Goal: Task Accomplishment & Management: Complete application form

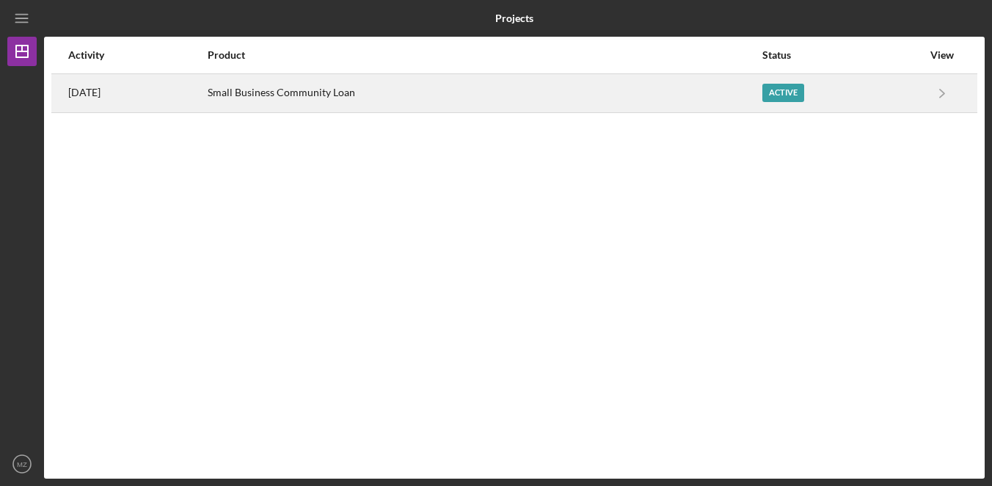
click at [401, 95] on div "Small Business Community Loan" at bounding box center [484, 93] width 553 height 37
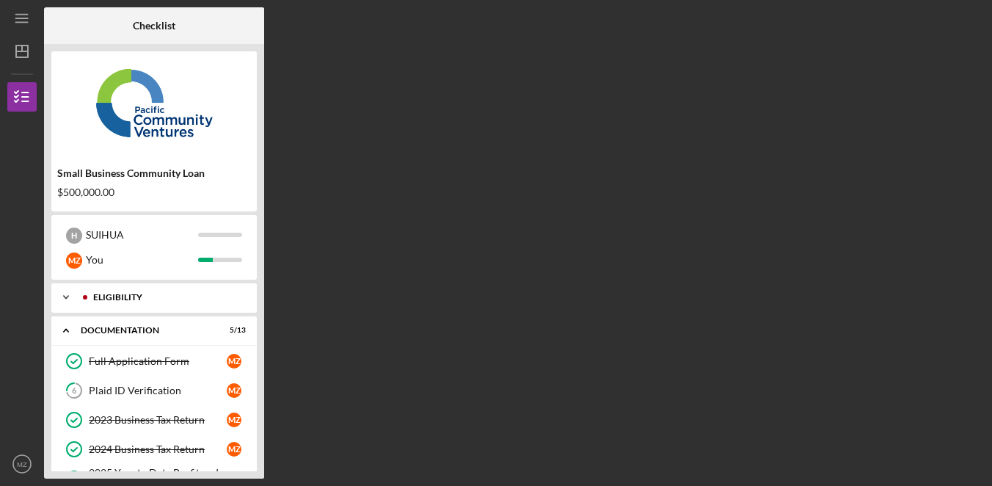
click at [176, 294] on div "Eligibility" at bounding box center [165, 297] width 145 height 9
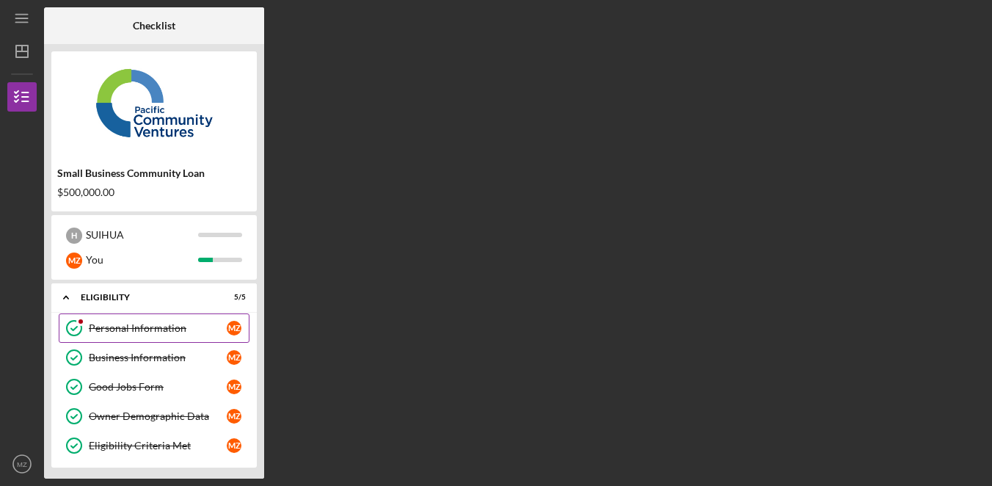
click at [162, 331] on div "Personal Information" at bounding box center [158, 328] width 138 height 12
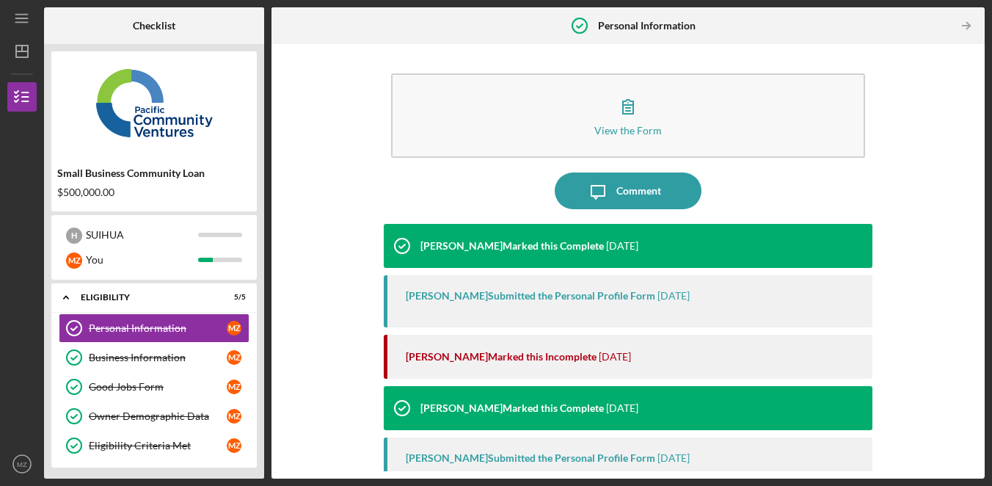
click at [949, 267] on div "View the Form Form Icon/Message Comment [PERSON_NAME] Marked this Complete [DAT…" at bounding box center [628, 261] width 698 height 420
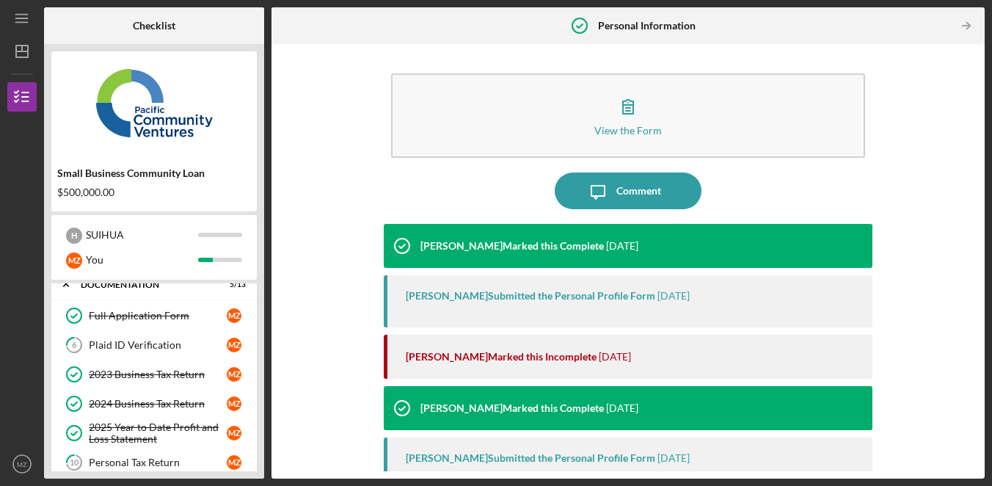
scroll to position [492, 0]
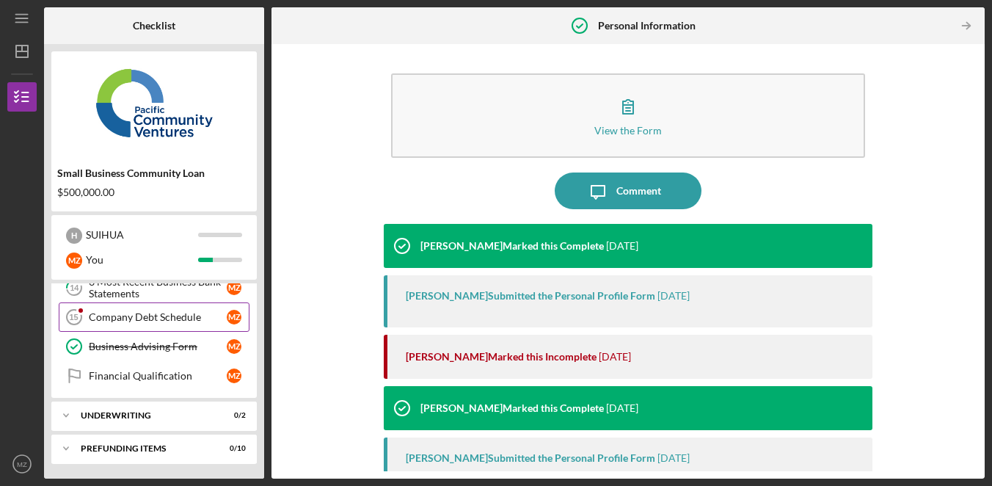
click at [187, 320] on div "Company Debt Schedule" at bounding box center [158, 317] width 138 height 12
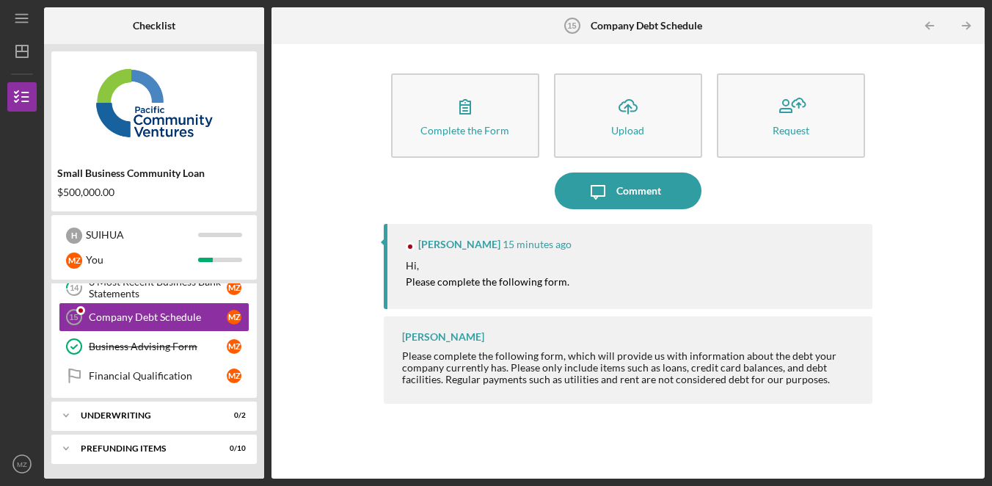
click at [917, 230] on div "Complete the Form Form Icon/Upload Upload Request Icon/Message Comment [PERSON_…" at bounding box center [628, 261] width 698 height 420
click at [916, 231] on div "Complete the Form Form Icon/Upload Upload Request Icon/Message Comment [PERSON_…" at bounding box center [628, 261] width 698 height 420
click at [923, 235] on div "Complete the Form Form Icon/Upload Upload Request Icon/Message Comment [PERSON_…" at bounding box center [628, 261] width 698 height 420
click at [924, 236] on div "Complete the Form Form Icon/Upload Upload Request Icon/Message Comment [PERSON_…" at bounding box center [628, 261] width 698 height 420
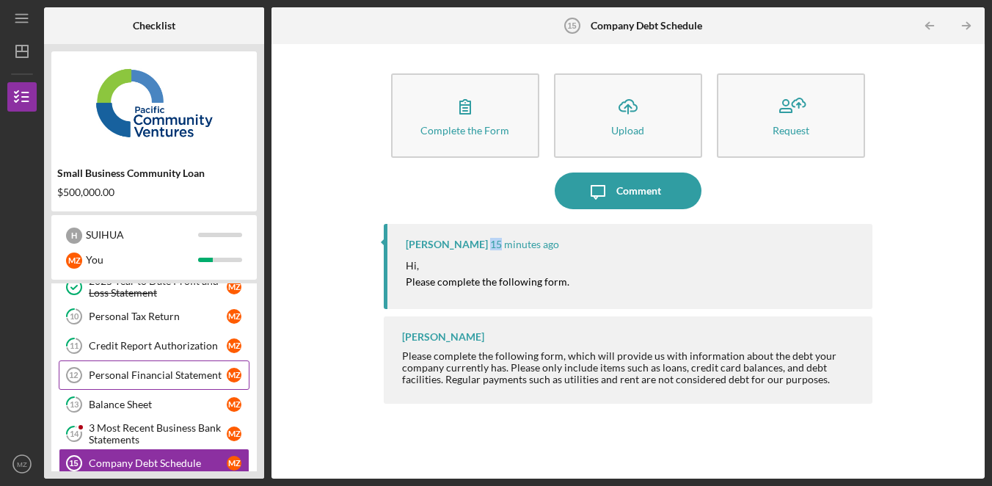
scroll to position [376, 0]
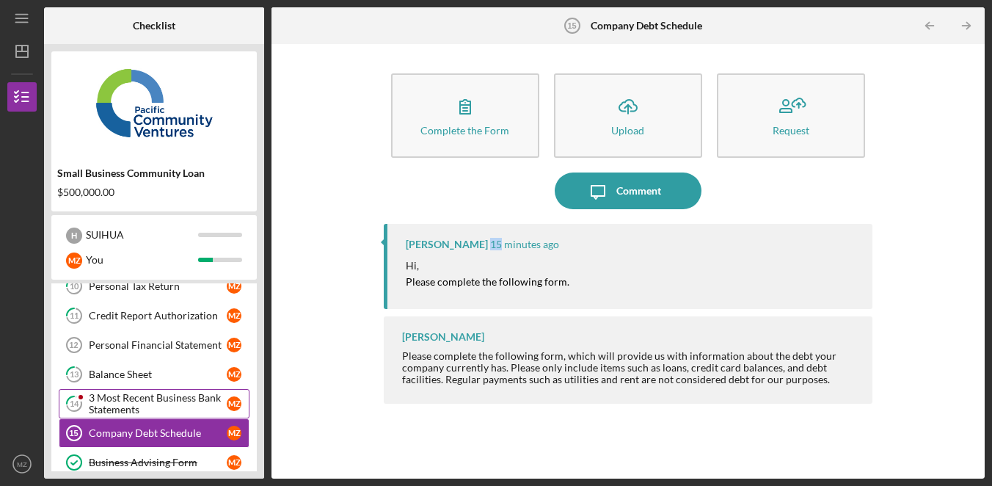
click at [184, 403] on div "3 Most Recent Business Bank Statements" at bounding box center [158, 403] width 138 height 23
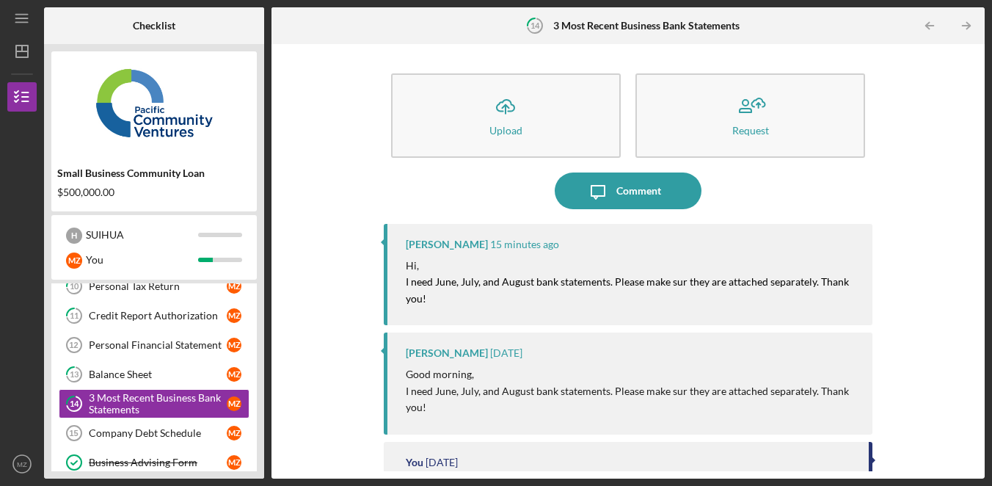
click at [638, 285] on mark "I need June, July, and August bank statements. Please make sur they are attache…" at bounding box center [628, 289] width 445 height 29
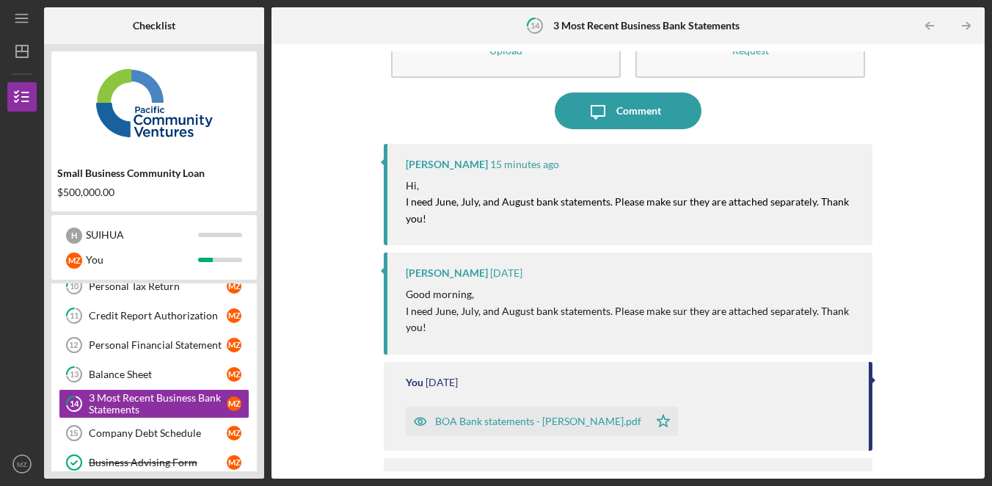
scroll to position [139, 0]
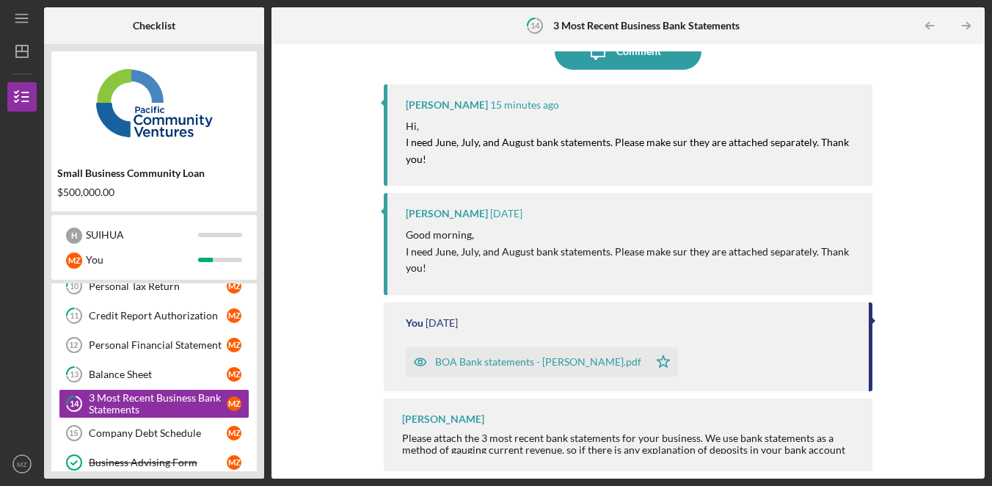
click at [544, 365] on div "BOA Bank statements - [PERSON_NAME].pdf" at bounding box center [538, 362] width 206 height 12
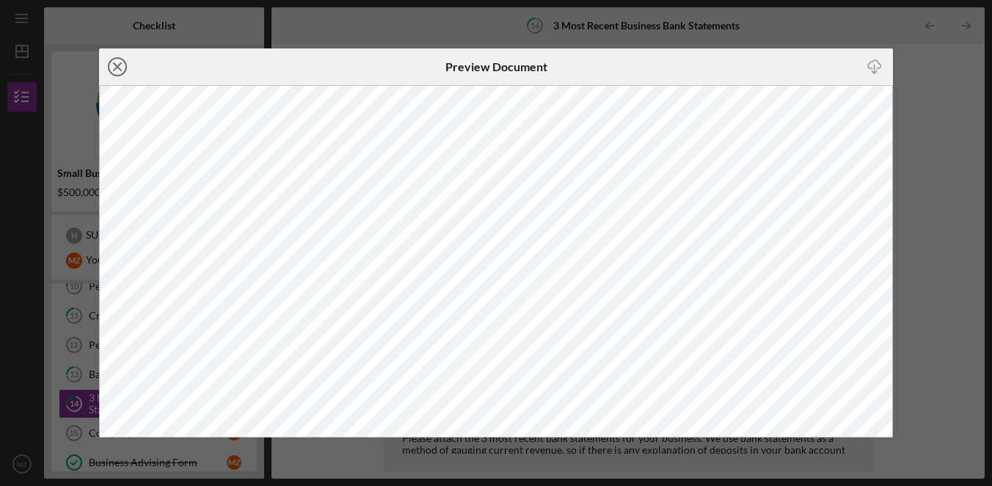
click at [118, 66] on line at bounding box center [117, 66] width 7 height 7
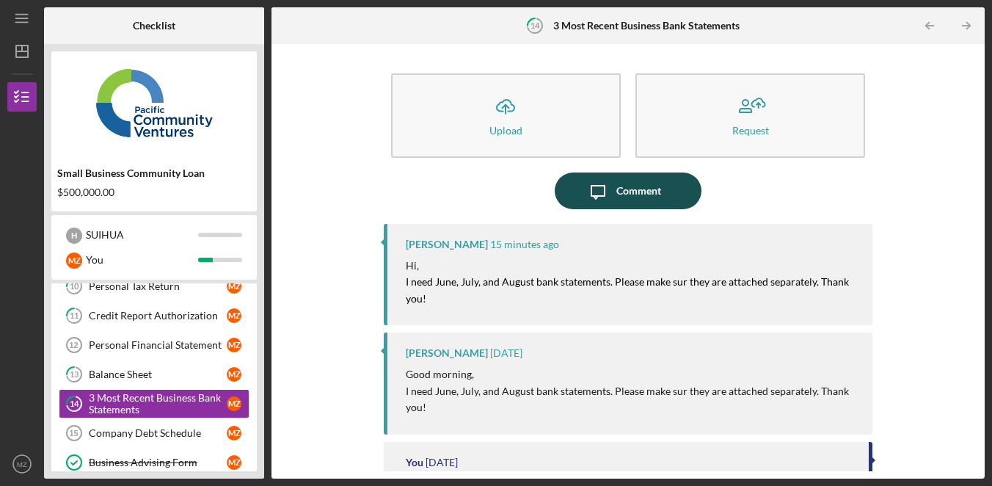
click at [602, 191] on icon "Icon/Message" at bounding box center [598, 190] width 37 height 37
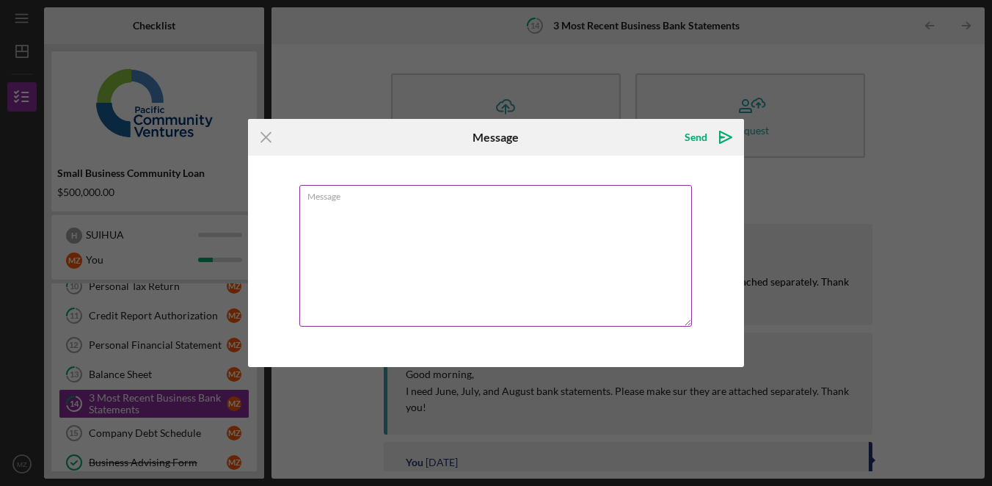
type textarea "q"
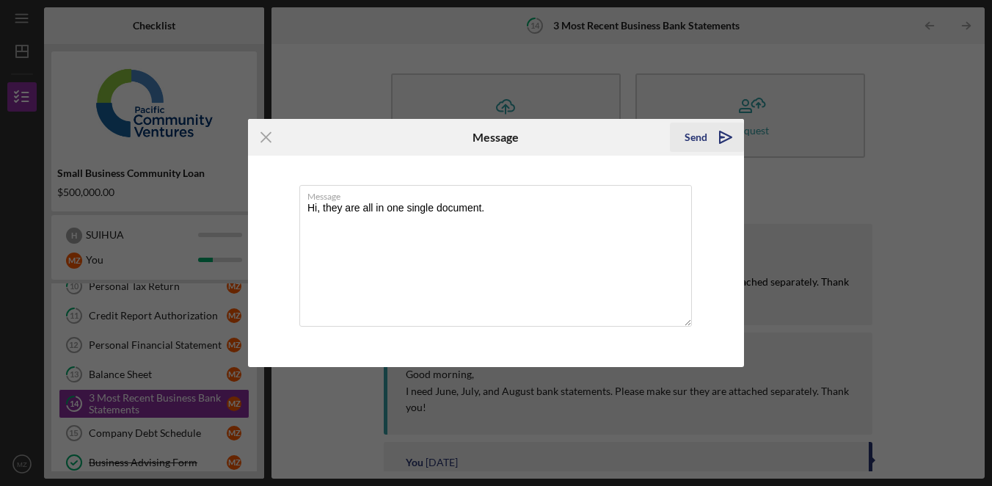
type textarea "Hi, they are all in one single document."
click at [703, 139] on div "Send" at bounding box center [696, 137] width 23 height 29
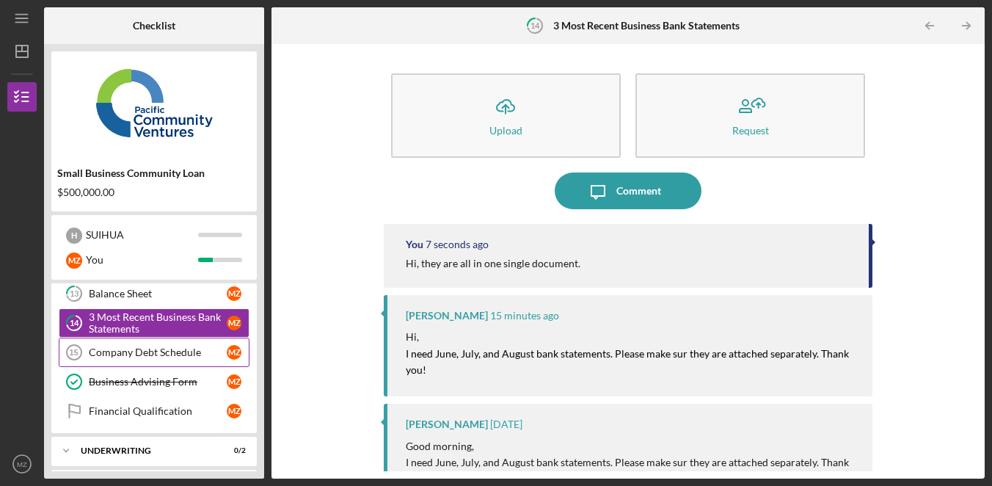
scroll to position [274, 0]
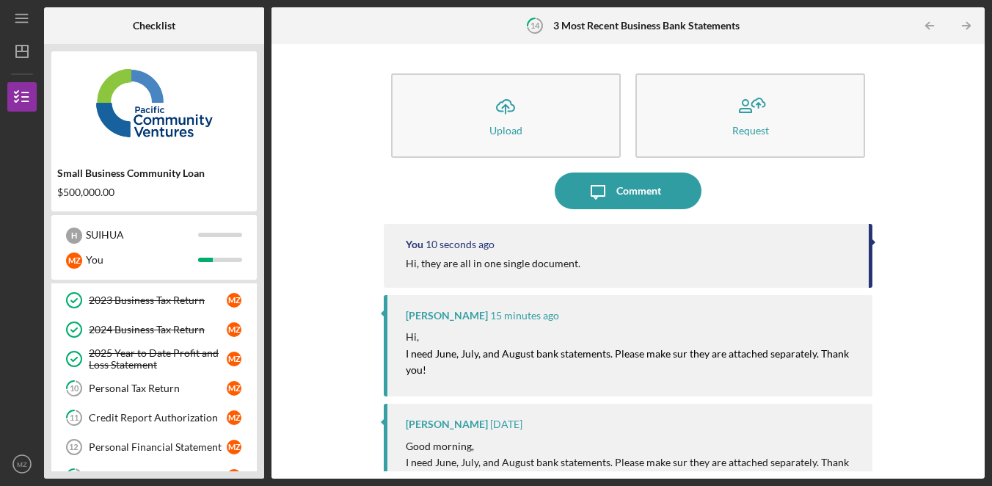
click at [930, 216] on div "Icon/Upload Upload Request Icon/Message Comment You 10 seconds ago Hi, they are…" at bounding box center [628, 261] width 698 height 420
drag, startPoint x: 930, startPoint y: 216, endPoint x: 900, endPoint y: 220, distance: 30.4
click at [929, 216] on div "Icon/Upload Upload Request Icon/Message Comment You 10 seconds ago Hi, they are…" at bounding box center [628, 261] width 698 height 420
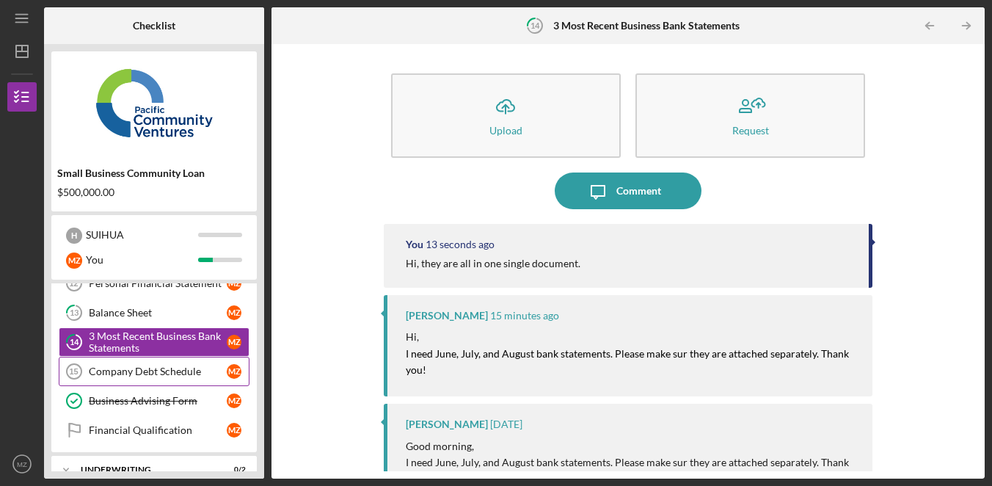
scroll to position [492, 0]
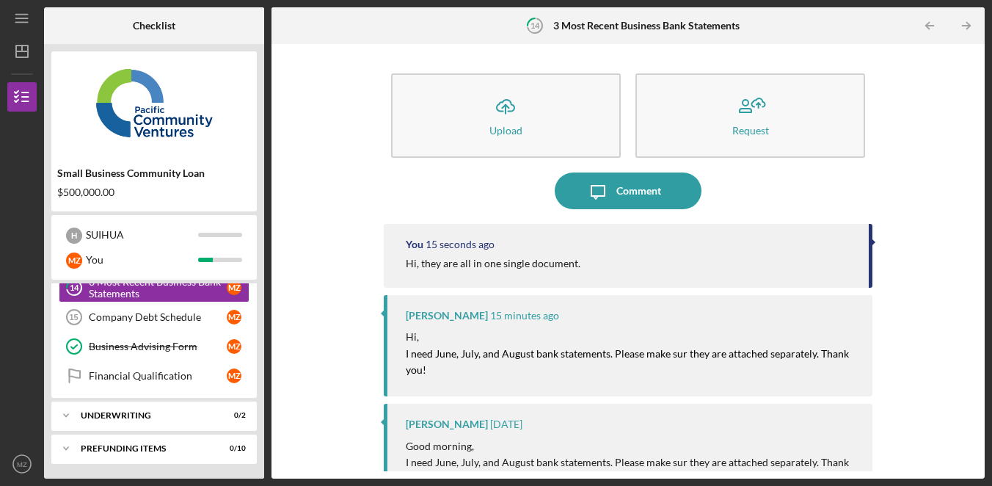
click at [924, 78] on div "Icon/Upload Upload Request Icon/Message Comment You 15 seconds ago Hi, they are…" at bounding box center [628, 261] width 698 height 420
